Goal: Information Seeking & Learning: Learn about a topic

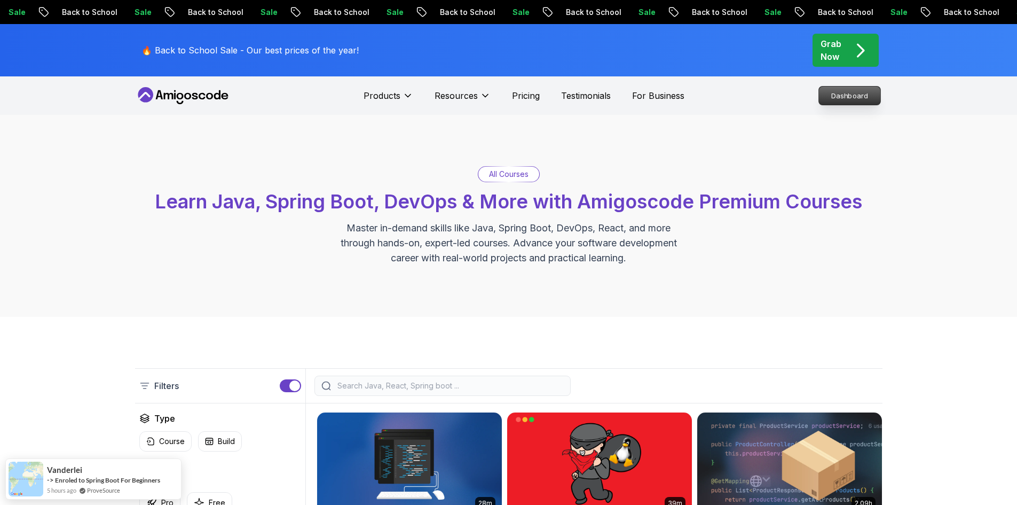
click at [849, 101] on p "Dashboard" at bounding box center [849, 96] width 61 height 18
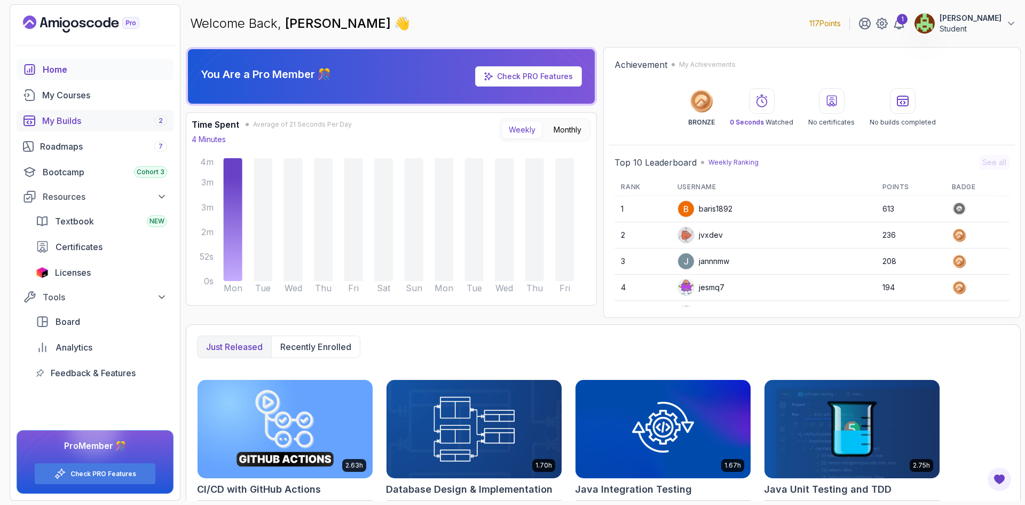
click at [83, 119] on div "My Builds 2" at bounding box center [104, 120] width 125 height 13
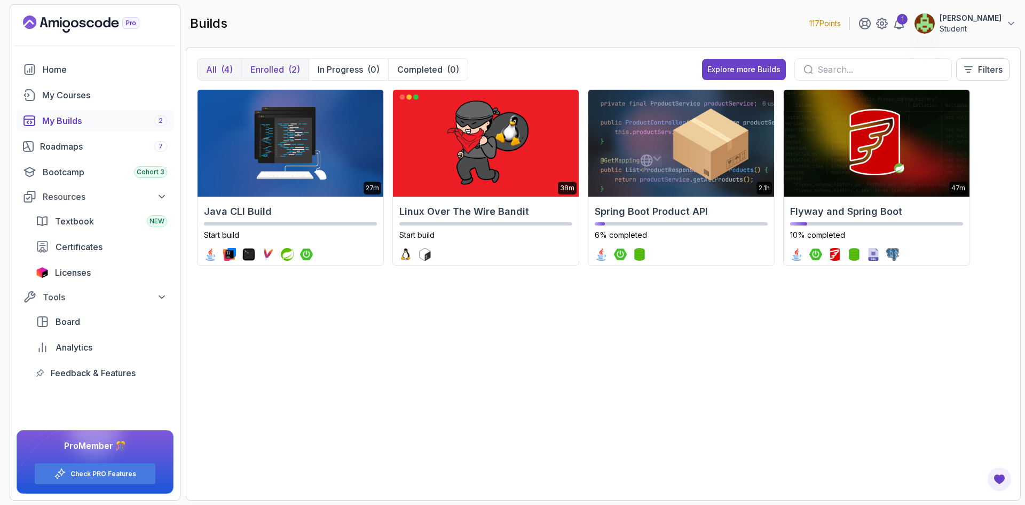
click at [298, 67] on div "(2)" at bounding box center [294, 69] width 12 height 13
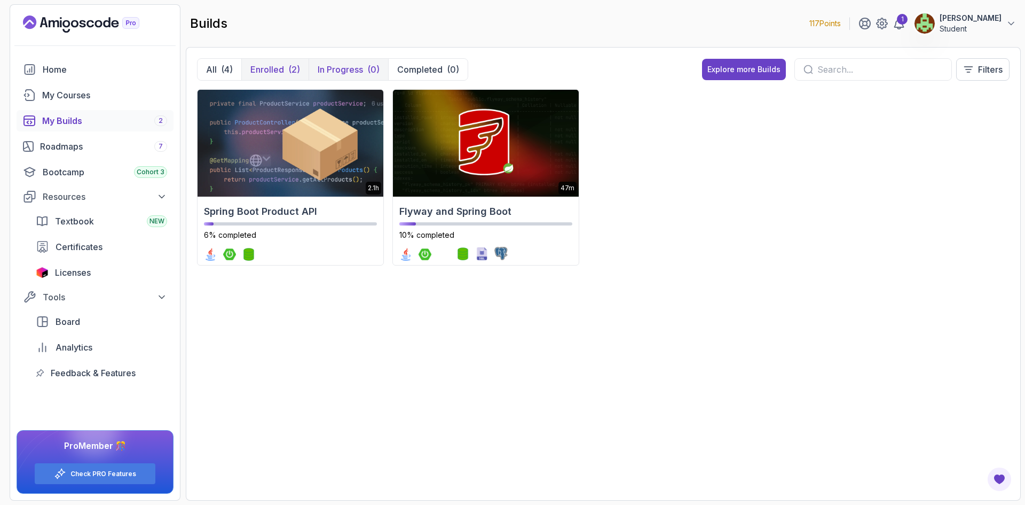
drag, startPoint x: 354, startPoint y: 70, endPoint x: 379, endPoint y: 74, distance: 25.9
click at [358, 71] on p "In Progress" at bounding box center [340, 69] width 45 height 13
click at [425, 69] on p "Completed" at bounding box center [419, 69] width 45 height 13
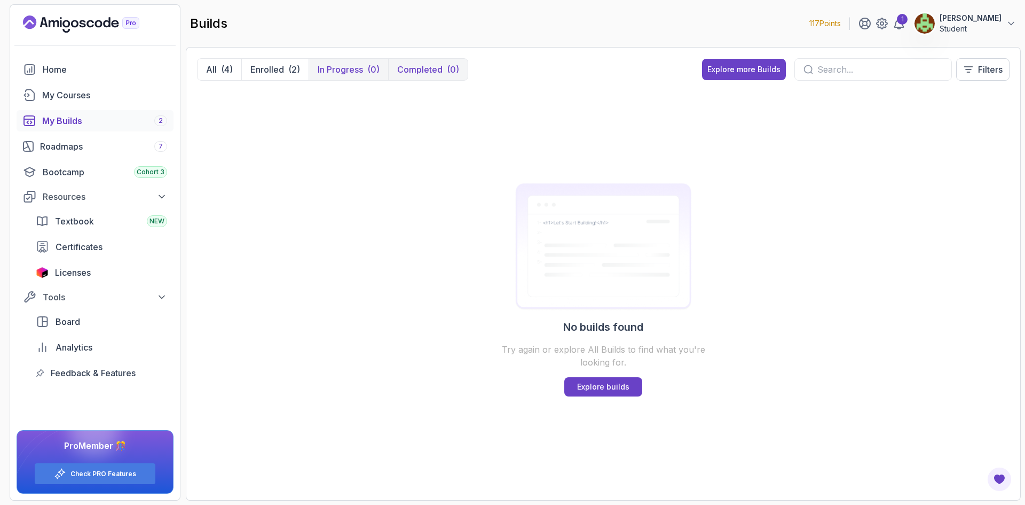
click at [312, 72] on button "In Progress (0)" at bounding box center [349, 69] width 80 height 21
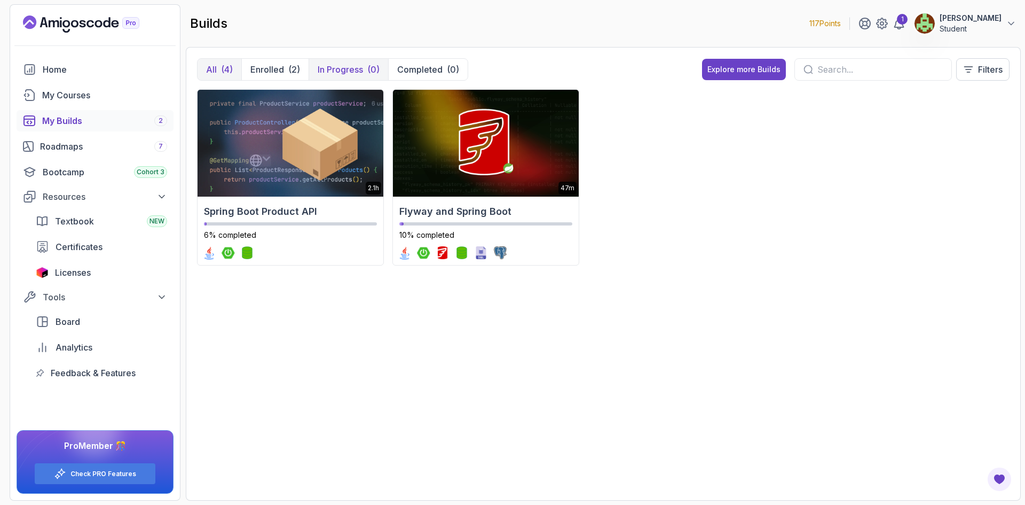
drag, startPoint x: 274, startPoint y: 71, endPoint x: 222, endPoint y: 66, distance: 52.6
click at [273, 71] on p "Enrolled" at bounding box center [267, 69] width 34 height 13
drag, startPoint x: 222, startPoint y: 66, endPoint x: 206, endPoint y: 68, distance: 15.6
click at [222, 66] on div "(4)" at bounding box center [227, 69] width 12 height 13
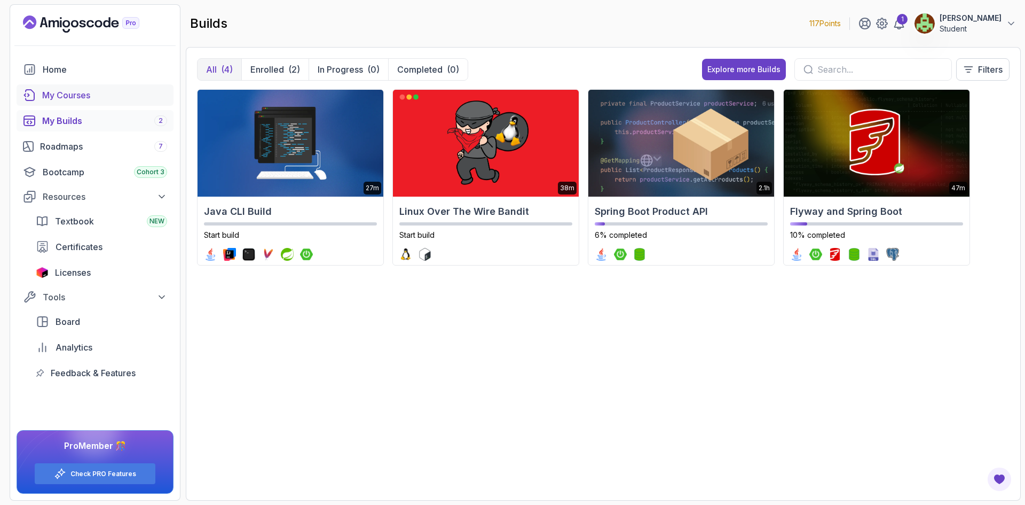
click at [64, 89] on div "My Courses" at bounding box center [104, 95] width 125 height 13
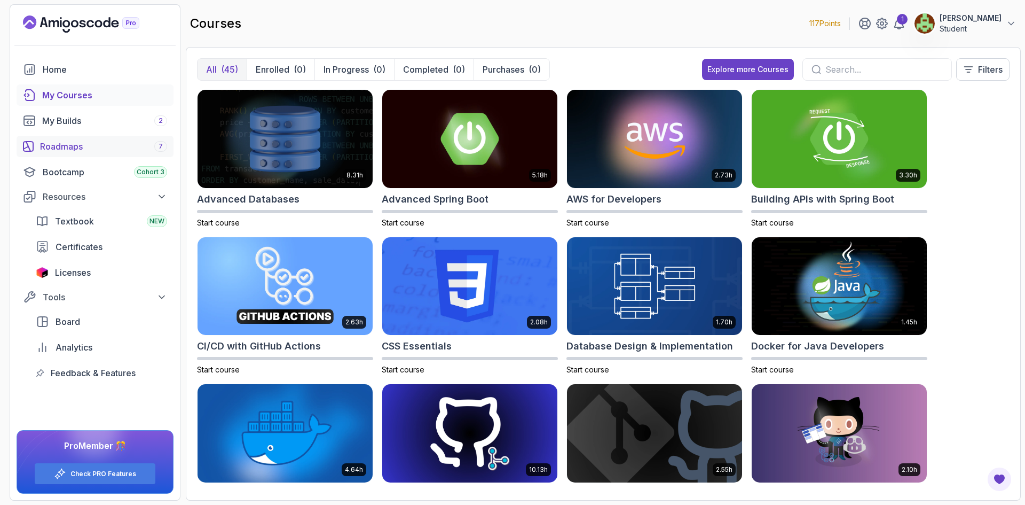
click at [97, 148] on div "Roadmaps 7" at bounding box center [103, 146] width 127 height 13
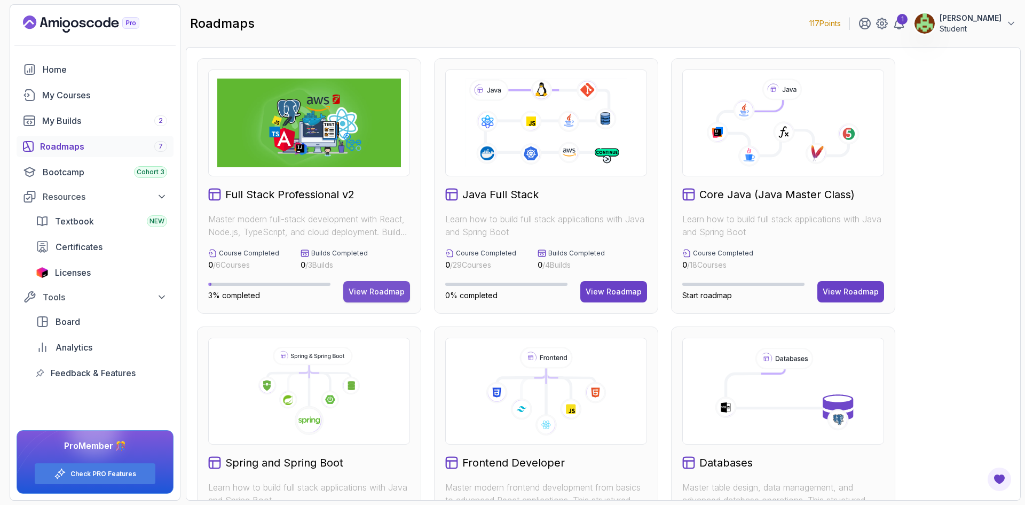
click at [379, 293] on div "View Roadmap" at bounding box center [377, 291] width 56 height 11
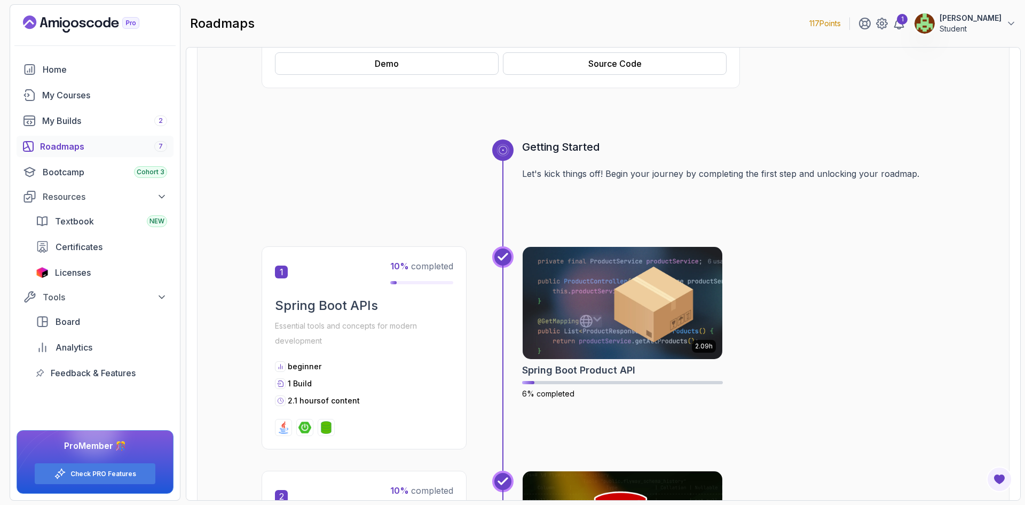
scroll to position [53, 0]
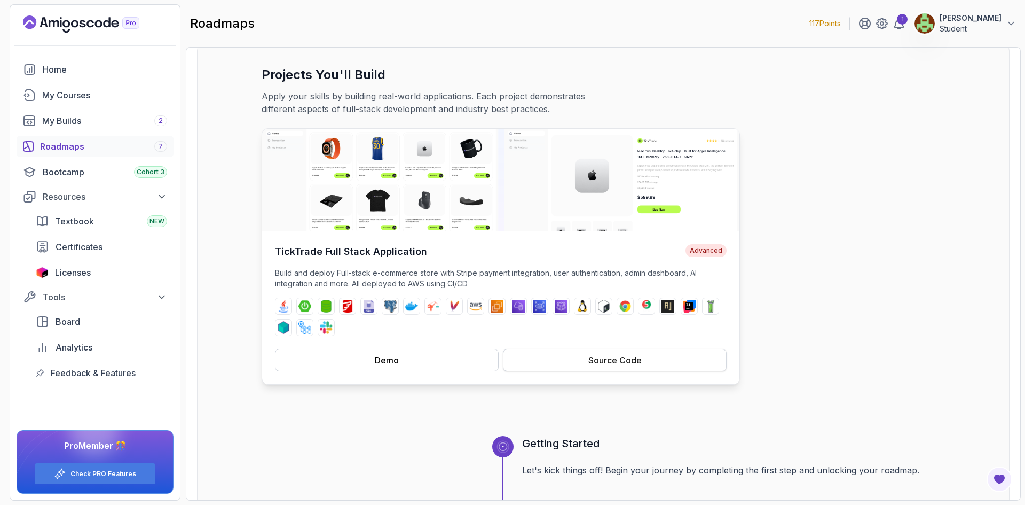
click at [601, 356] on div "Source Code" at bounding box center [614, 360] width 53 height 13
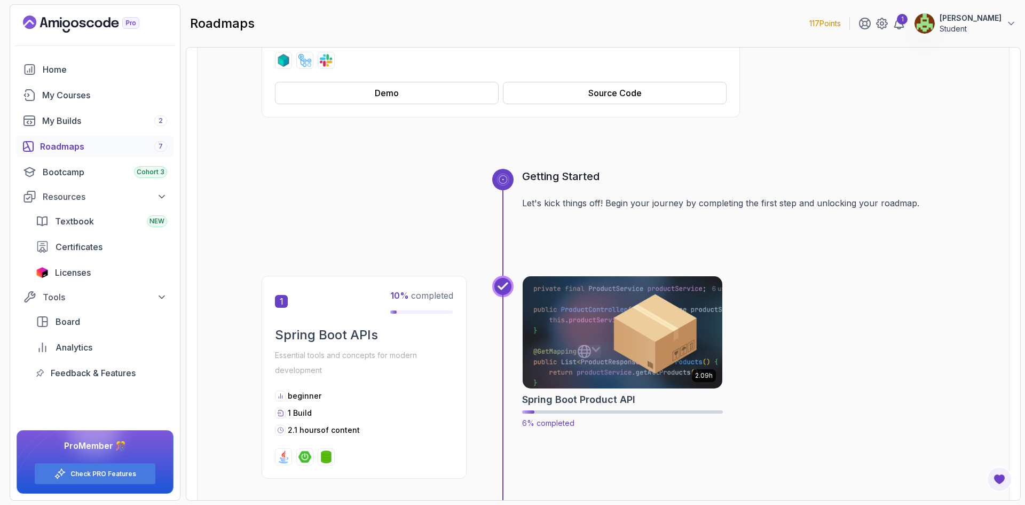
click at [628, 328] on img at bounding box center [623, 331] width 210 height 117
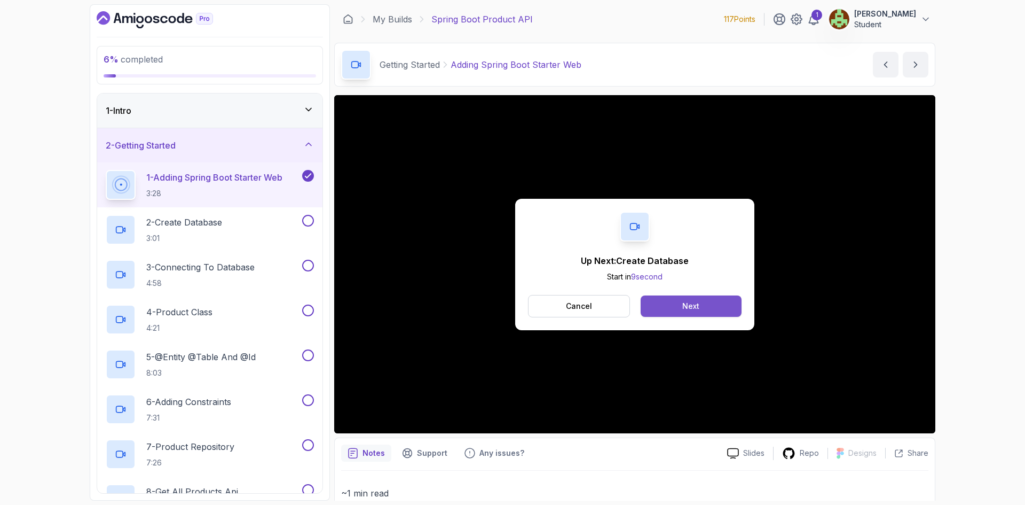
click at [708, 307] on button "Next" at bounding box center [691, 305] width 101 height 21
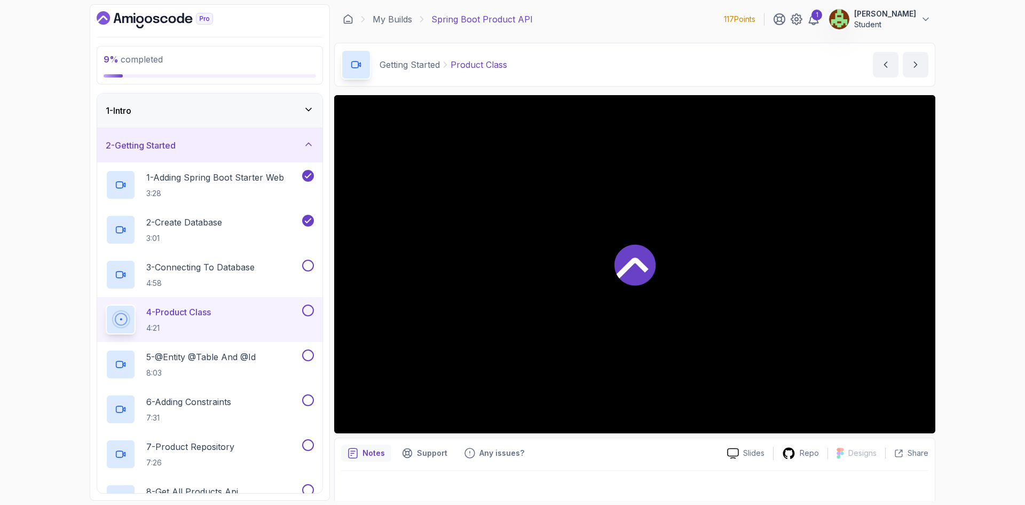
drag, startPoint x: 701, startPoint y: 305, endPoint x: 717, endPoint y: 309, distance: 16.5
click at [717, 309] on div at bounding box center [634, 264] width 601 height 338
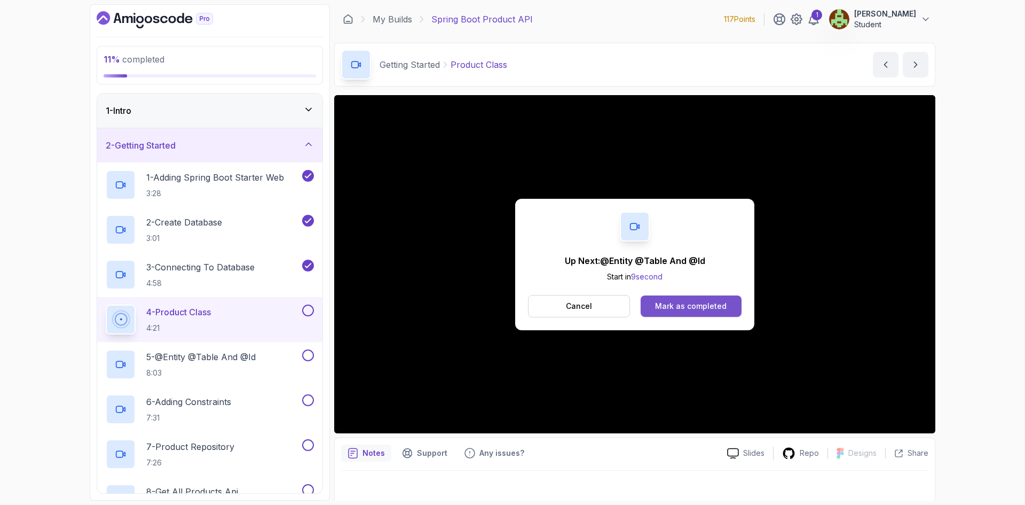
click at [710, 304] on div "Mark as completed" at bounding box center [691, 306] width 72 height 11
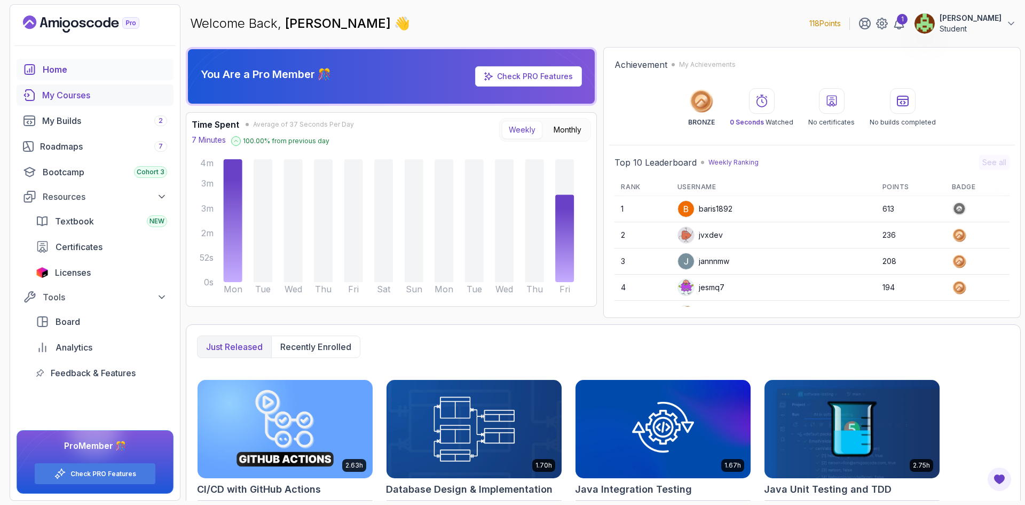
click at [75, 90] on div "My Courses" at bounding box center [104, 95] width 125 height 13
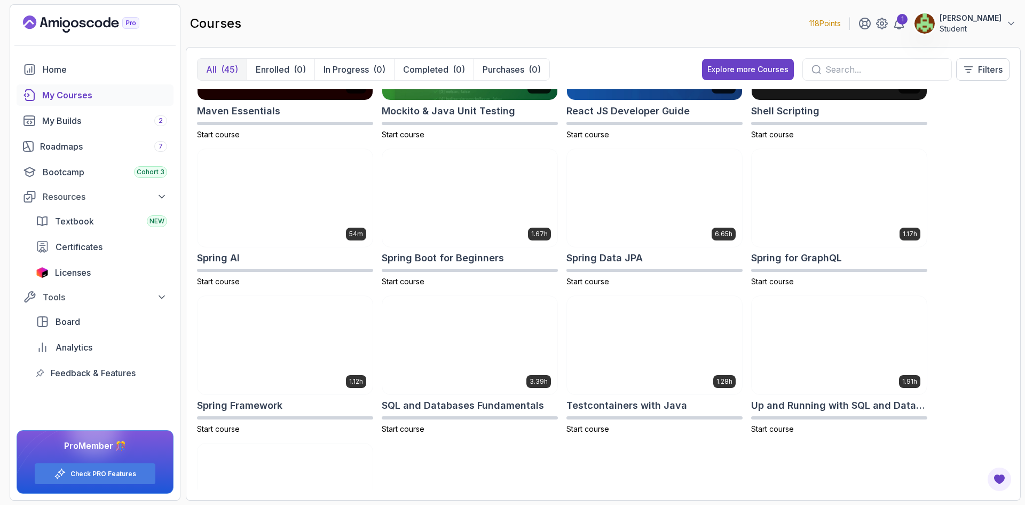
scroll to position [1282, 0]
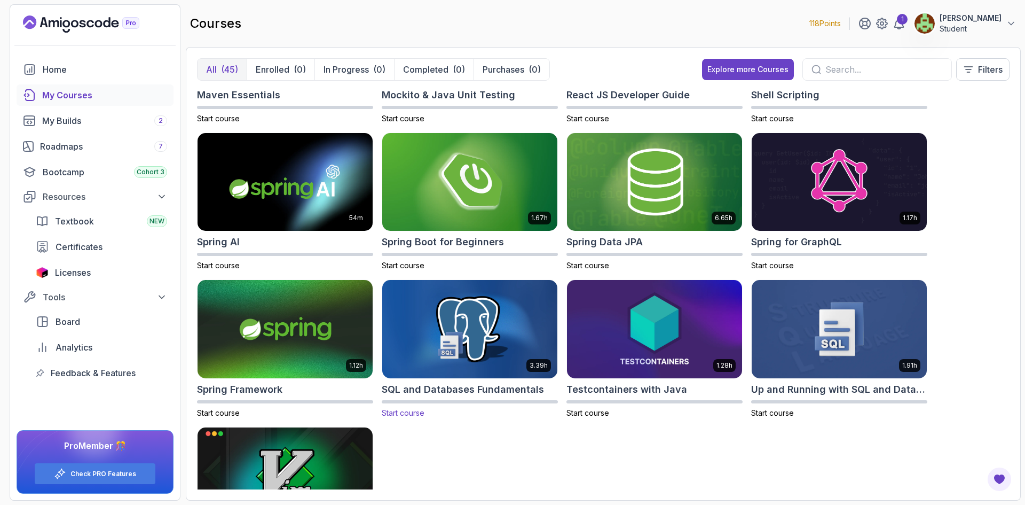
click at [444, 350] on img at bounding box center [470, 329] width 184 height 103
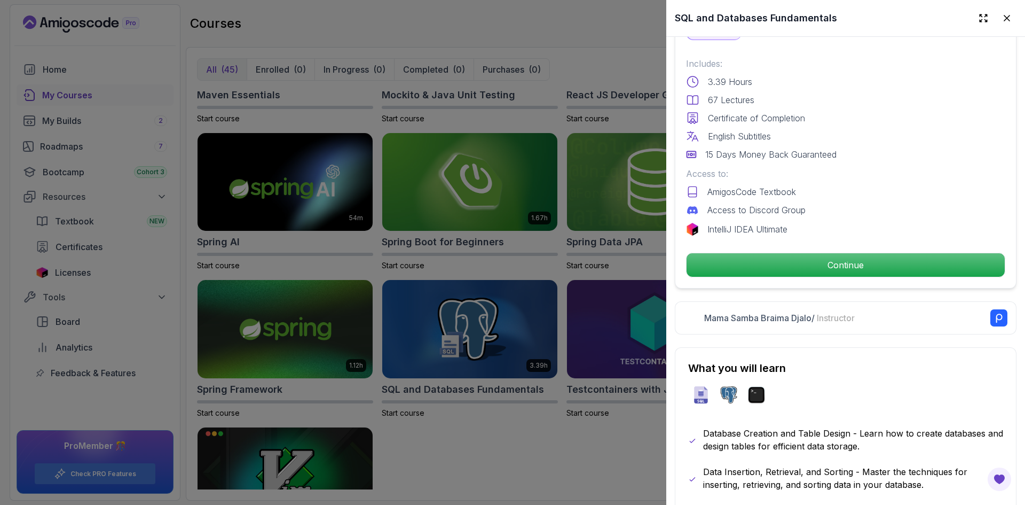
scroll to position [267, 0]
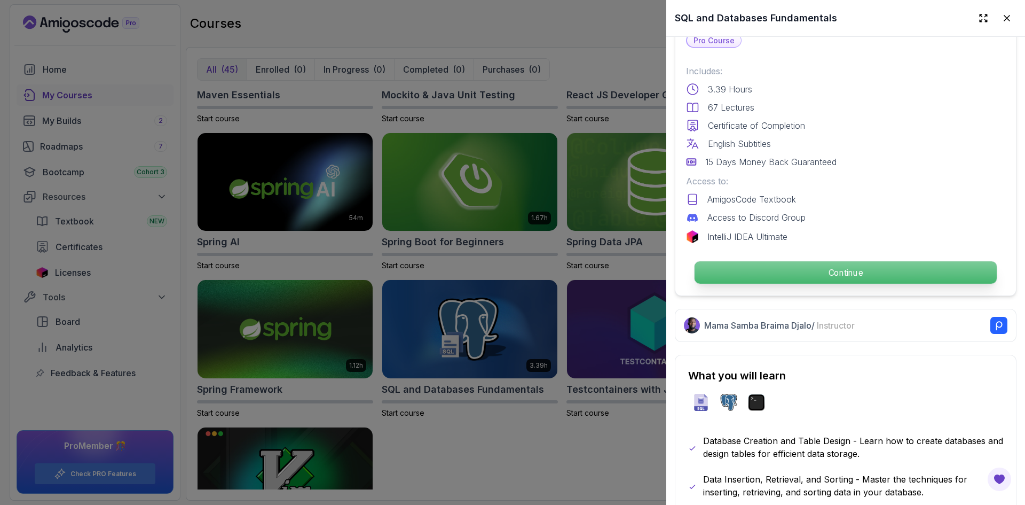
click at [753, 273] on p "Continue" at bounding box center [846, 272] width 302 height 22
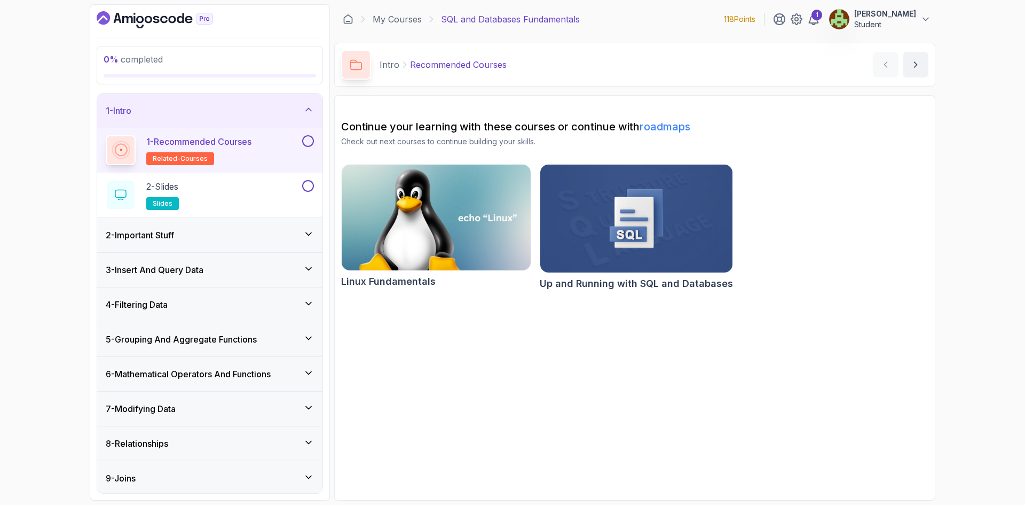
click at [310, 234] on icon at bounding box center [308, 233] width 5 height 3
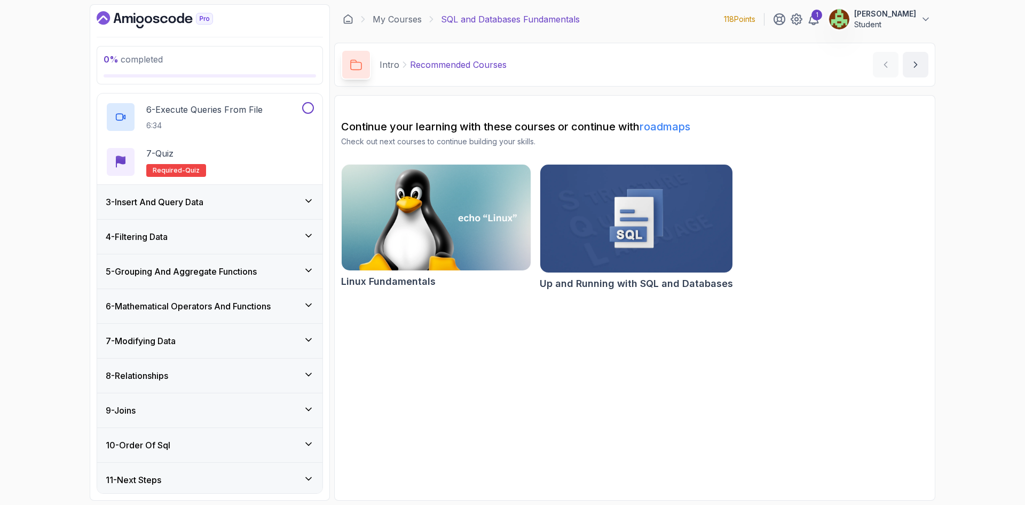
scroll to position [296, 0]
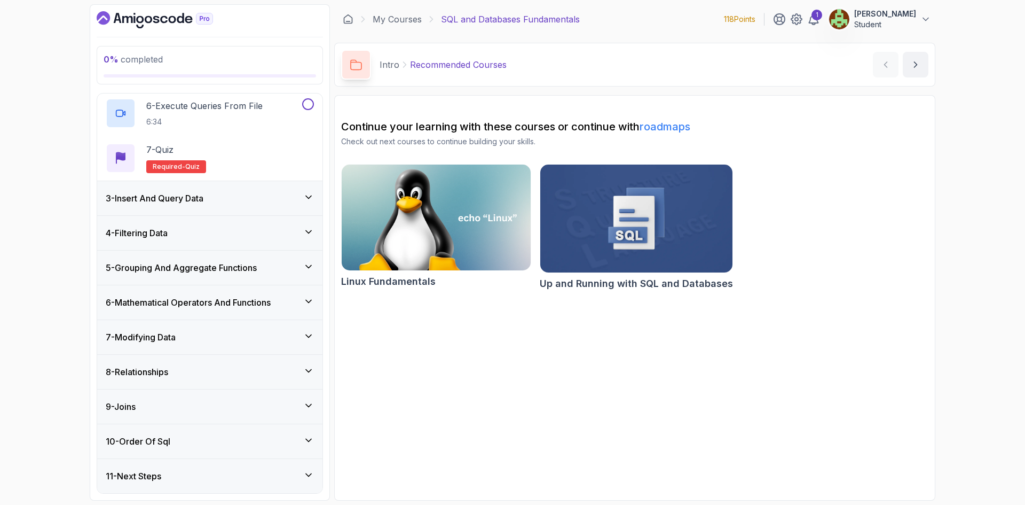
click at [624, 240] on img at bounding box center [637, 218] width 202 height 113
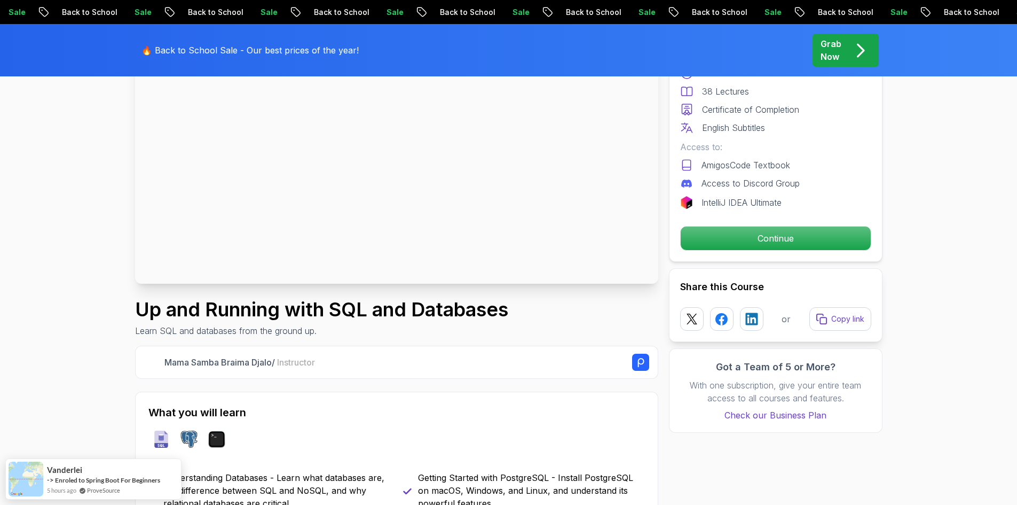
scroll to position [160, 0]
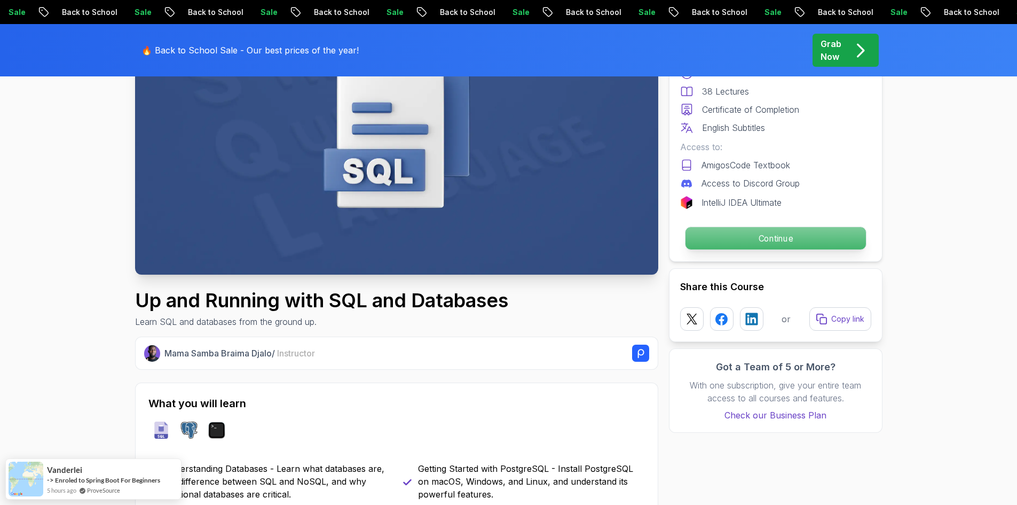
click at [711, 250] on div "Continue" at bounding box center [775, 238] width 191 height 25
click at [711, 240] on p "Continue" at bounding box center [775, 238] width 180 height 22
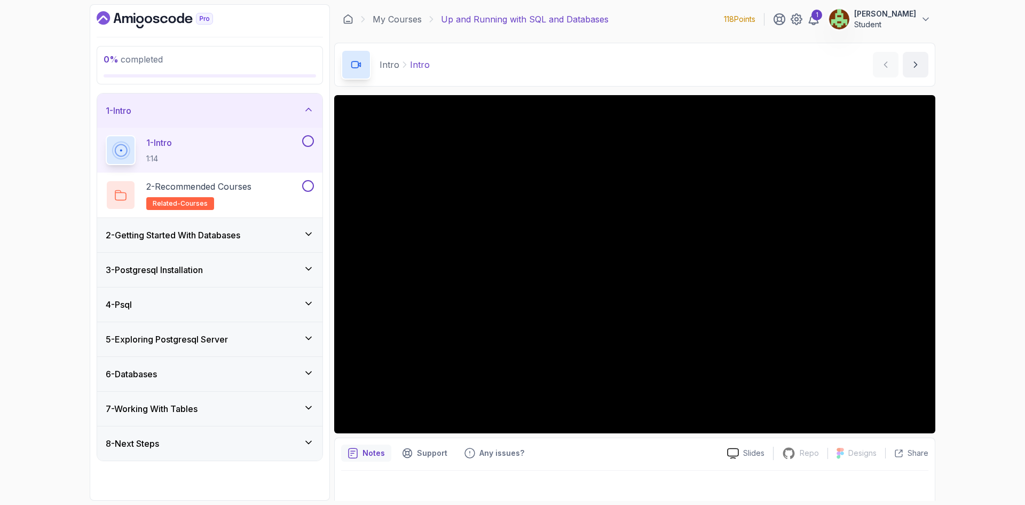
click at [262, 237] on div "2 - Getting Started With Databases" at bounding box center [210, 235] width 208 height 13
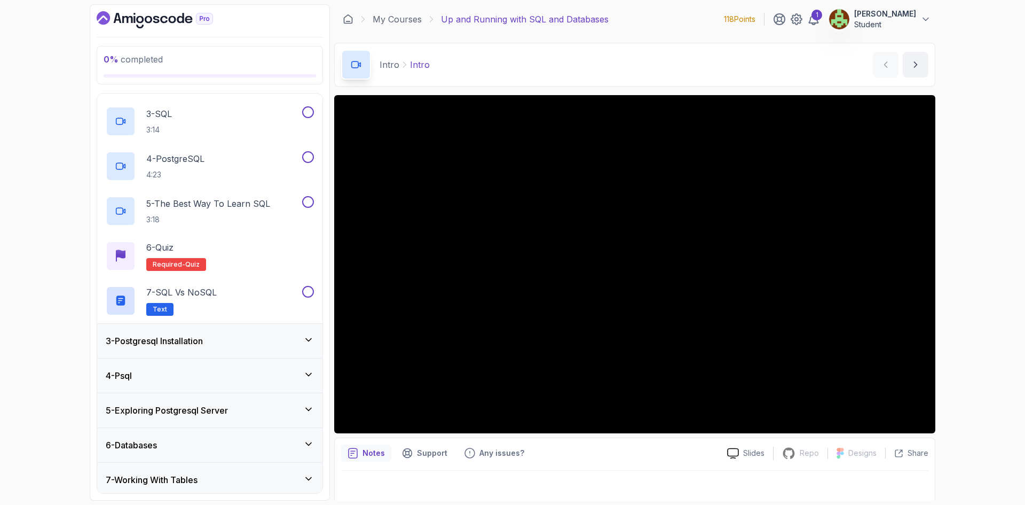
scroll to position [160, 0]
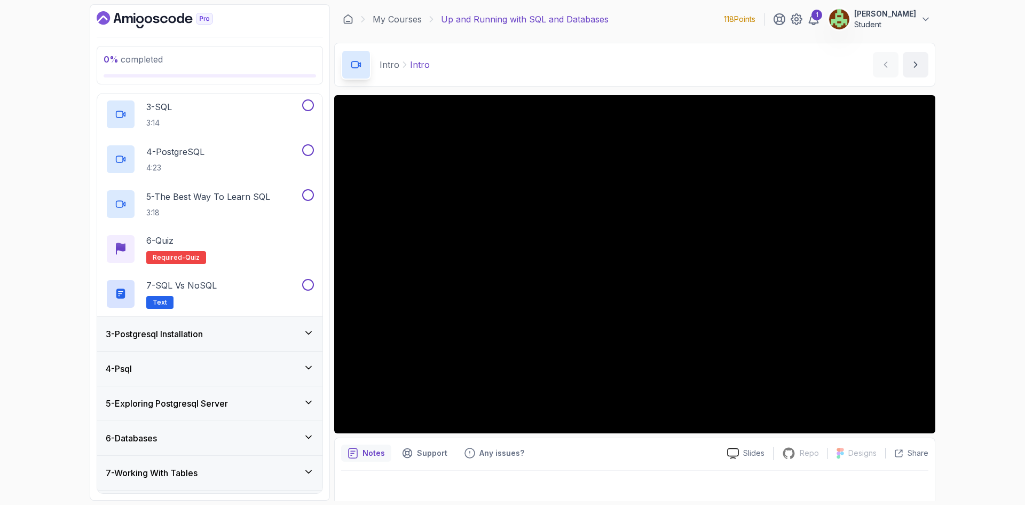
click at [214, 331] on div "3 - Postgresql Installation" at bounding box center [210, 333] width 208 height 13
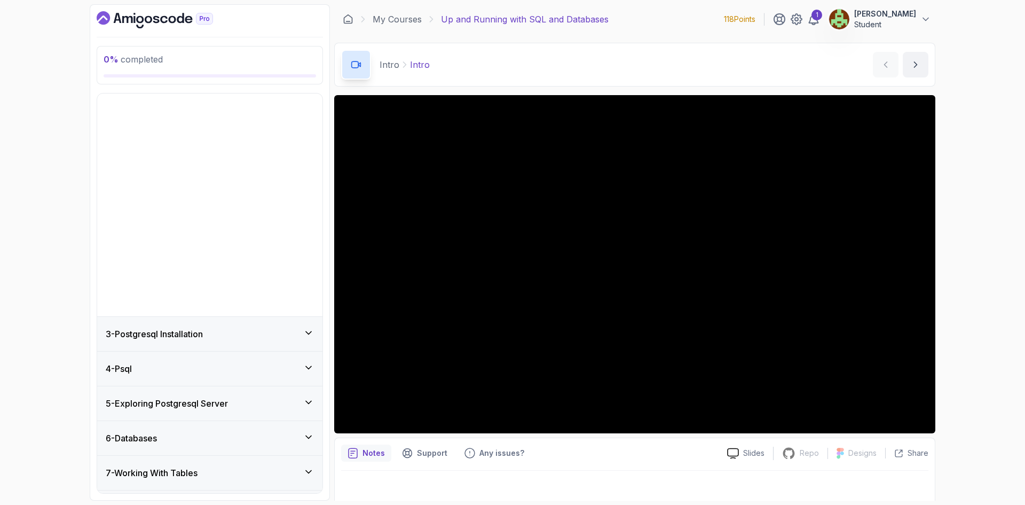
scroll to position [0, 0]
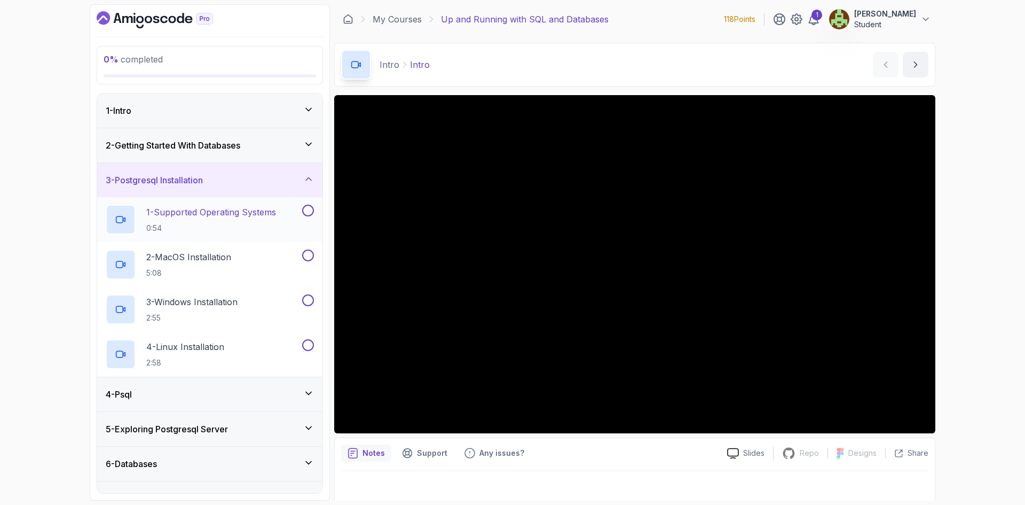
click at [208, 220] on h2 "1 - Supported Operating Systems 0:54" at bounding box center [211, 220] width 130 height 28
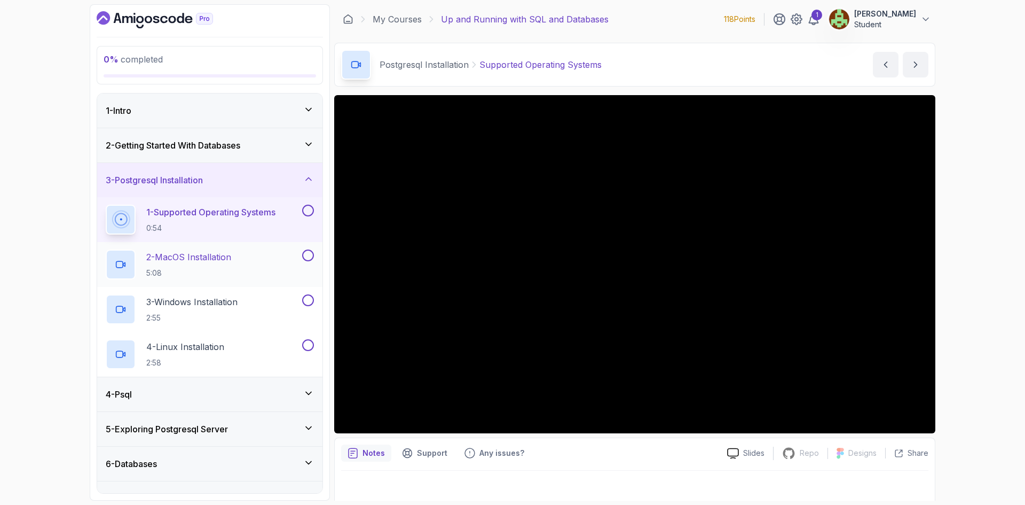
click at [240, 264] on div "2 - MacOS Installation 5:08" at bounding box center [203, 264] width 194 height 30
